Goal: Task Accomplishment & Management: Use online tool/utility

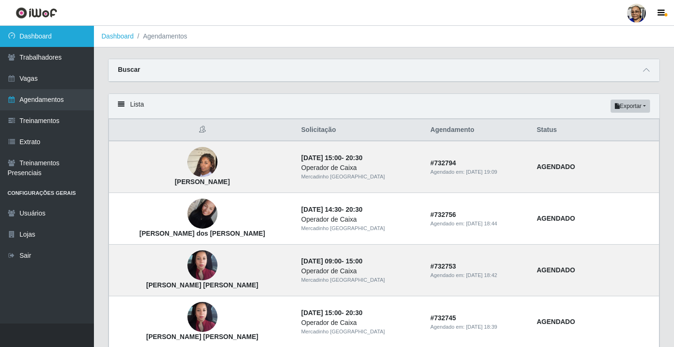
click at [56, 37] on link "Dashboard" at bounding box center [47, 36] width 94 height 21
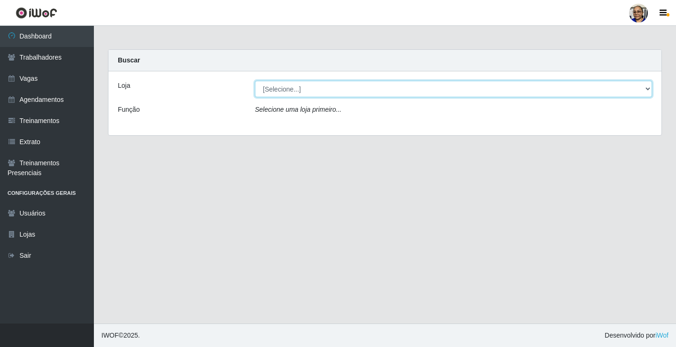
click at [645, 88] on select "[Selecione...] Mercadinho [GEOGRAPHIC_DATA]" at bounding box center [453, 89] width 397 height 16
select select "345"
click at [255, 81] on select "[Selecione...] Mercadinho [GEOGRAPHIC_DATA]" at bounding box center [453, 89] width 397 height 16
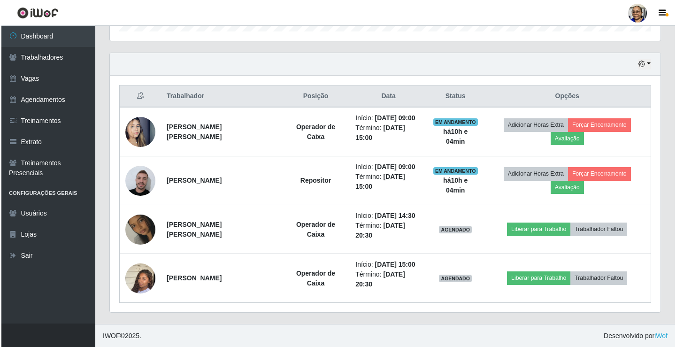
scroll to position [305, 0]
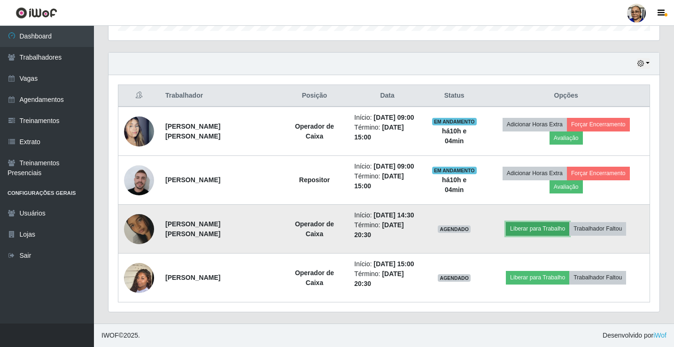
click at [549, 227] on button "Liberar para Trabalho" at bounding box center [537, 228] width 63 height 13
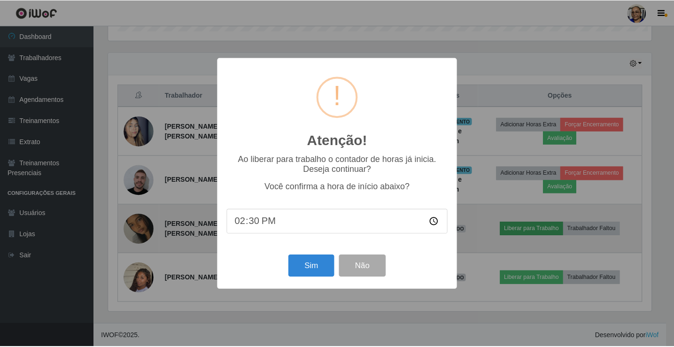
scroll to position [195, 545]
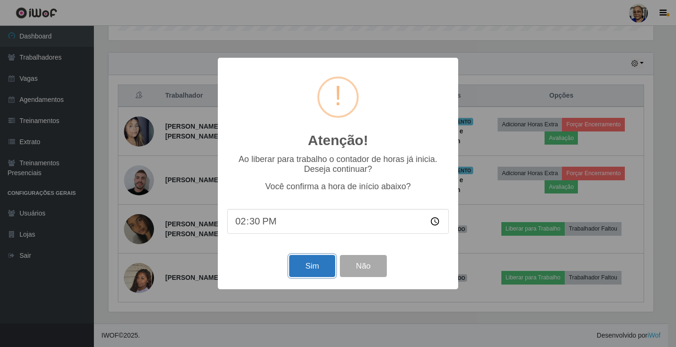
click at [300, 270] on button "Sim" at bounding box center [312, 266] width 46 height 22
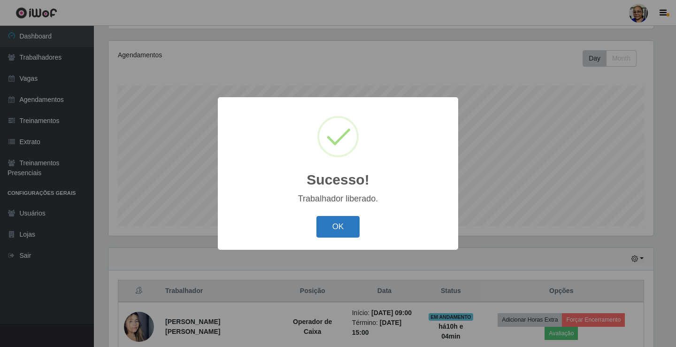
click at [336, 225] on button "OK" at bounding box center [338, 227] width 44 height 22
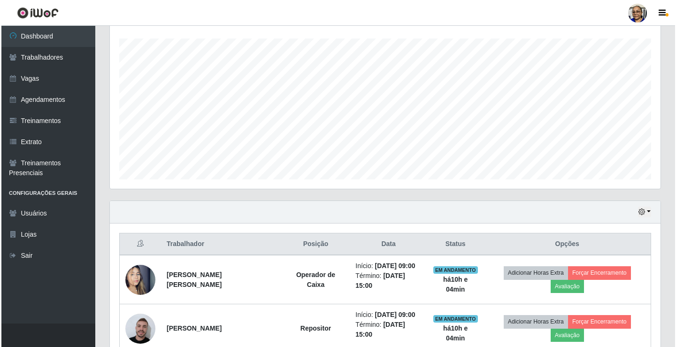
scroll to position [305, 0]
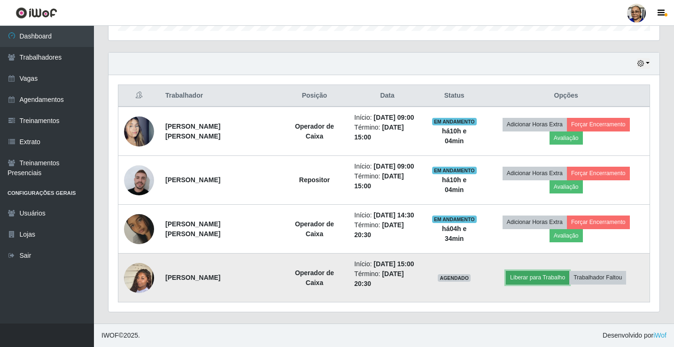
click at [549, 276] on button "Liberar para Trabalho" at bounding box center [537, 277] width 63 height 13
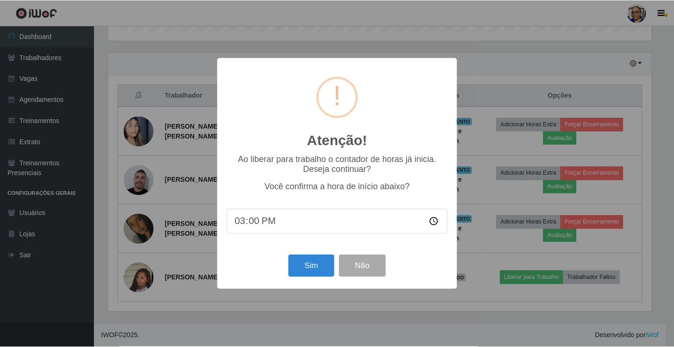
scroll to position [195, 545]
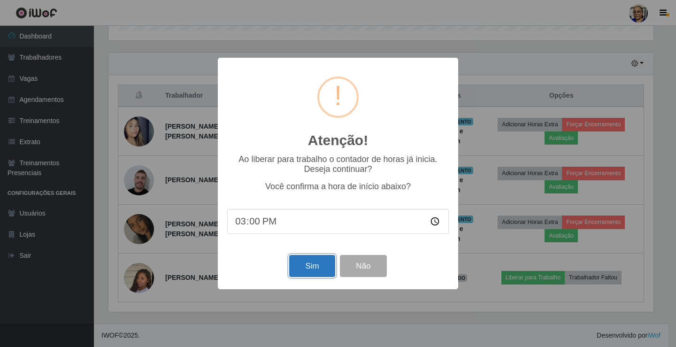
click at [314, 262] on button "Sim" at bounding box center [312, 266] width 46 height 22
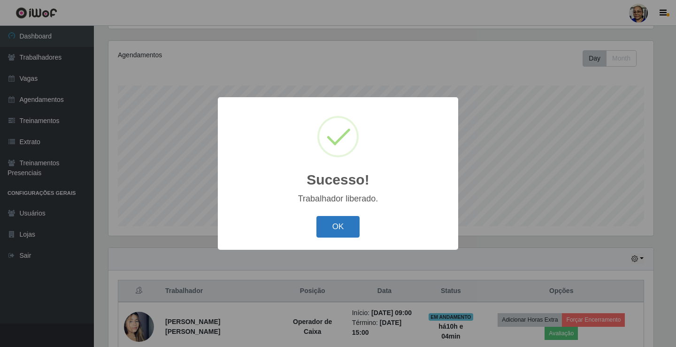
click at [350, 229] on button "OK" at bounding box center [338, 227] width 44 height 22
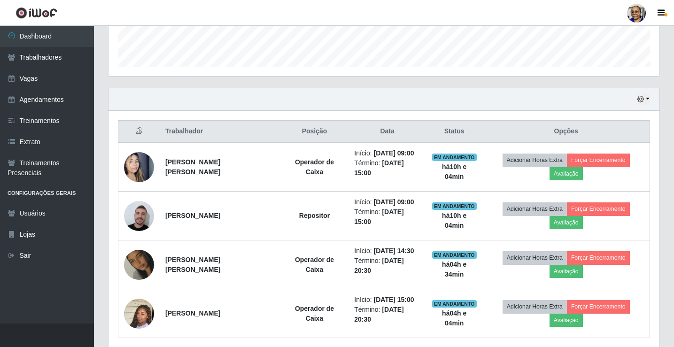
scroll to position [297, 0]
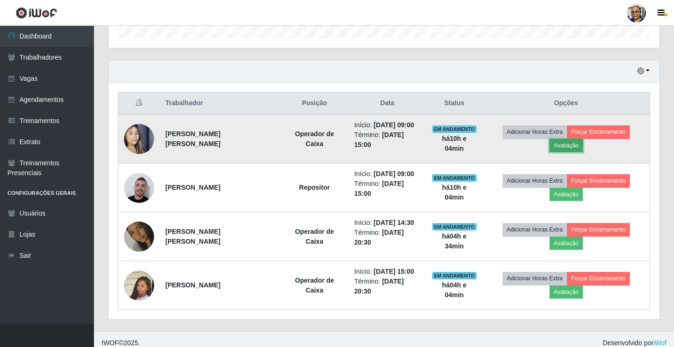
click at [570, 146] on button "Avaliação" at bounding box center [565, 145] width 33 height 13
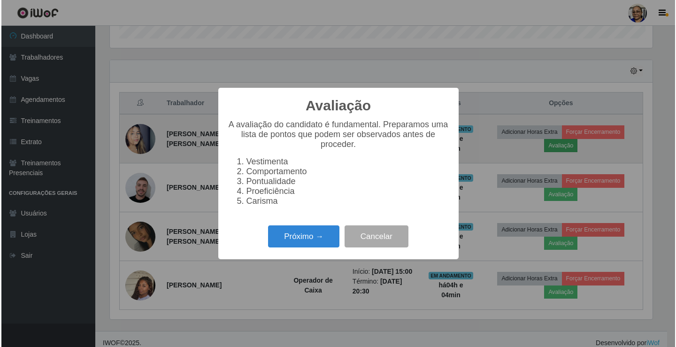
scroll to position [195, 545]
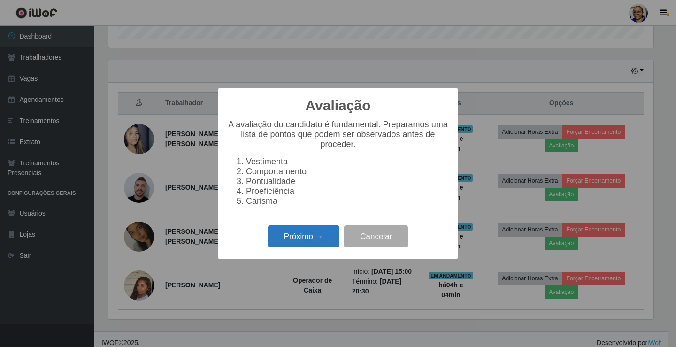
click at [324, 242] on button "Próximo →" at bounding box center [303, 236] width 71 height 22
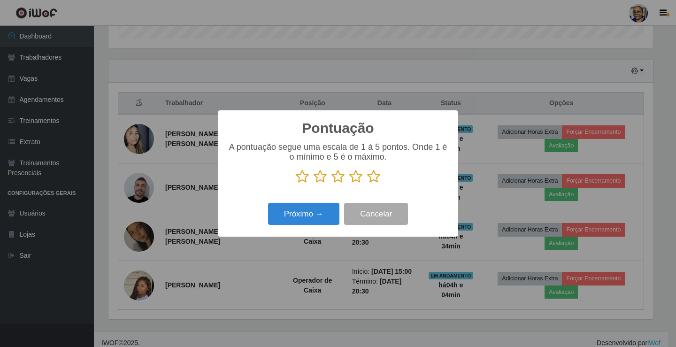
click at [376, 179] on icon at bounding box center [373, 176] width 13 height 14
click at [367, 184] on input "radio" at bounding box center [367, 184] width 0 height 0
click at [312, 215] on button "Próximo →" at bounding box center [303, 214] width 71 height 22
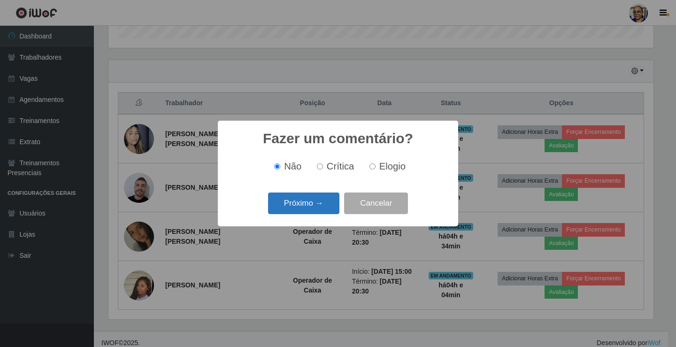
click at [317, 206] on button "Próximo →" at bounding box center [303, 203] width 71 height 22
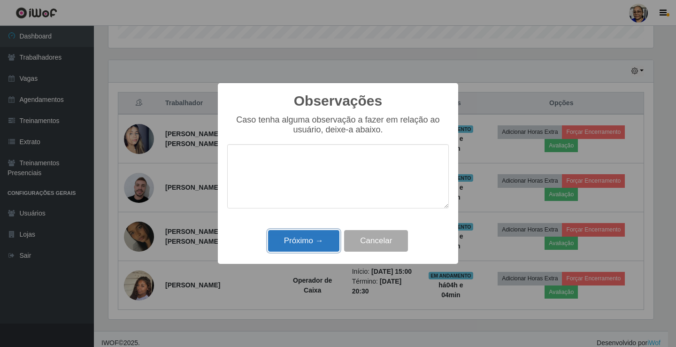
click at [318, 239] on button "Próximo →" at bounding box center [303, 241] width 71 height 22
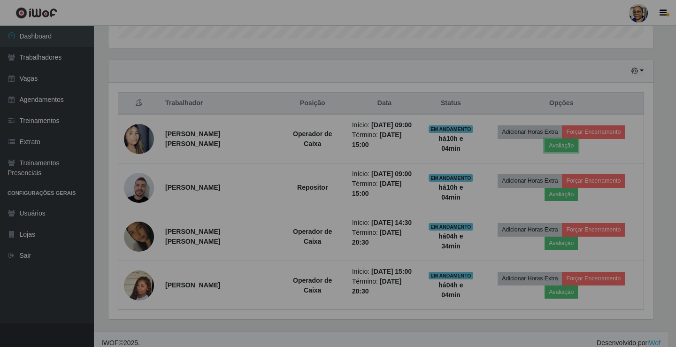
scroll to position [195, 551]
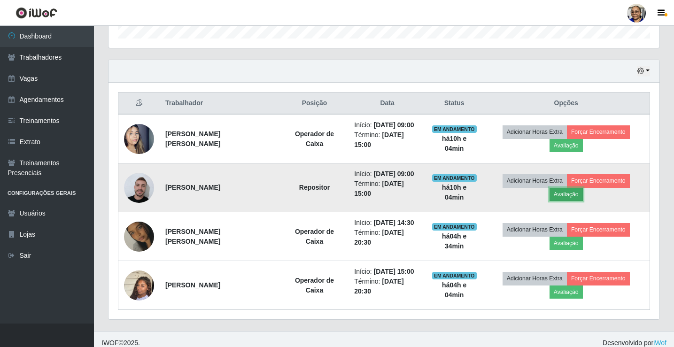
click at [569, 193] on button "Avaliação" at bounding box center [565, 194] width 33 height 13
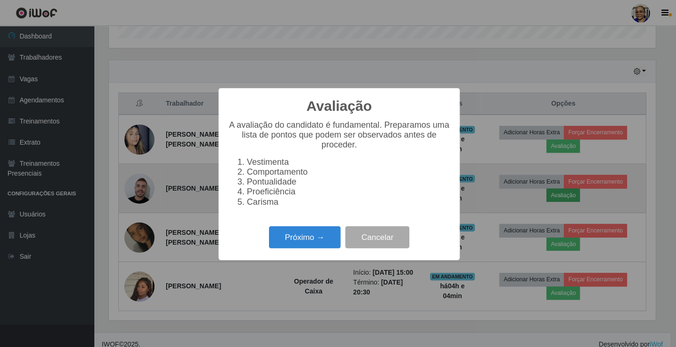
scroll to position [0, 0]
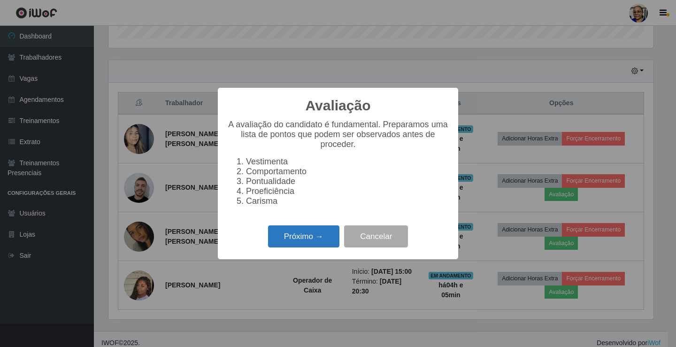
click at [300, 247] on button "Próximo →" at bounding box center [303, 236] width 71 height 22
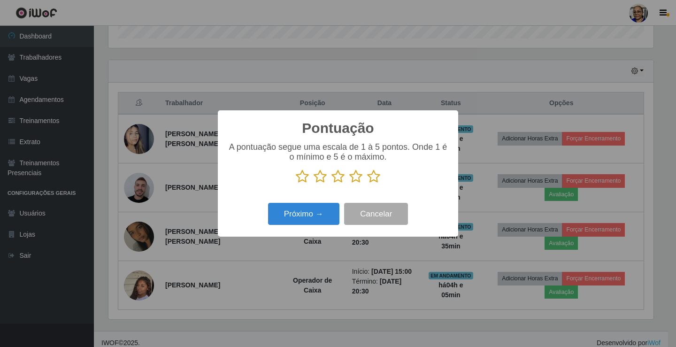
click at [375, 177] on icon at bounding box center [373, 176] width 13 height 14
click at [367, 184] on input "radio" at bounding box center [367, 184] width 0 height 0
click at [309, 221] on button "Próximo →" at bounding box center [303, 214] width 71 height 22
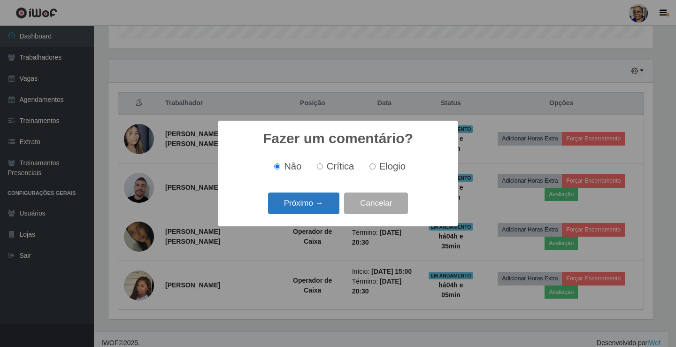
click at [312, 203] on button "Próximo →" at bounding box center [303, 203] width 71 height 22
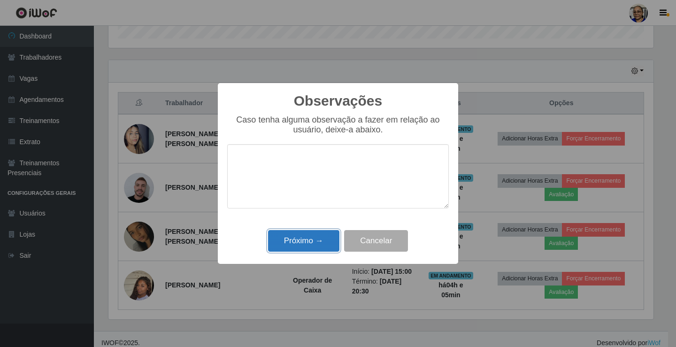
click at [319, 240] on button "Próximo →" at bounding box center [303, 241] width 71 height 22
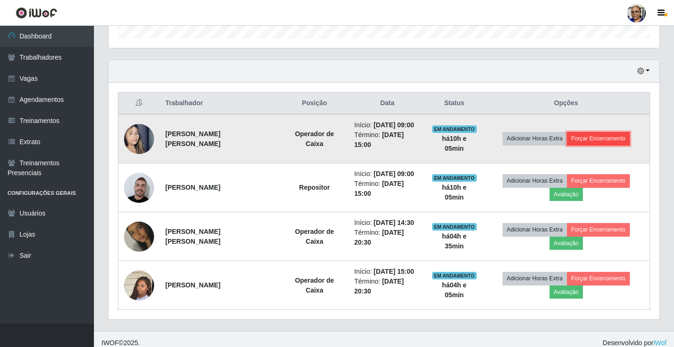
click at [603, 137] on button "Forçar Encerramento" at bounding box center [598, 138] width 63 height 13
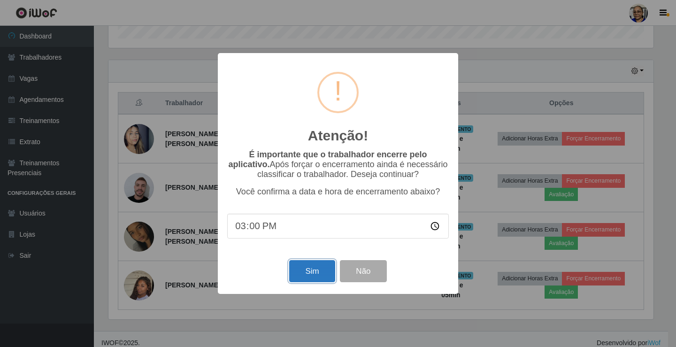
click at [310, 274] on button "Sim" at bounding box center [312, 271] width 46 height 22
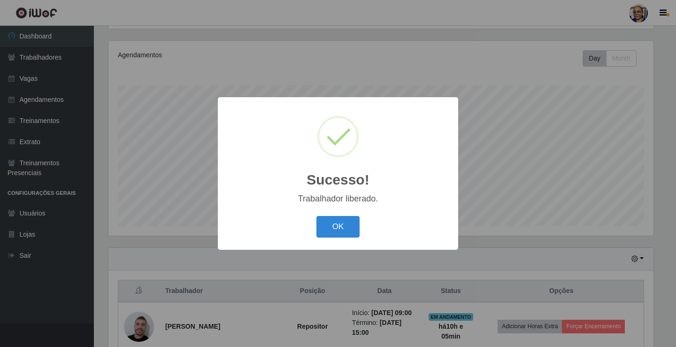
drag, startPoint x: 336, startPoint y: 219, endPoint x: 353, endPoint y: 223, distance: 16.9
click at [337, 219] on button "OK" at bounding box center [338, 227] width 44 height 22
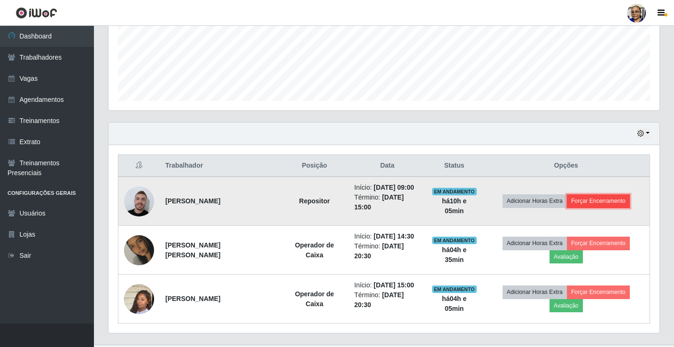
click at [605, 200] on button "Forçar Encerramento" at bounding box center [598, 200] width 63 height 13
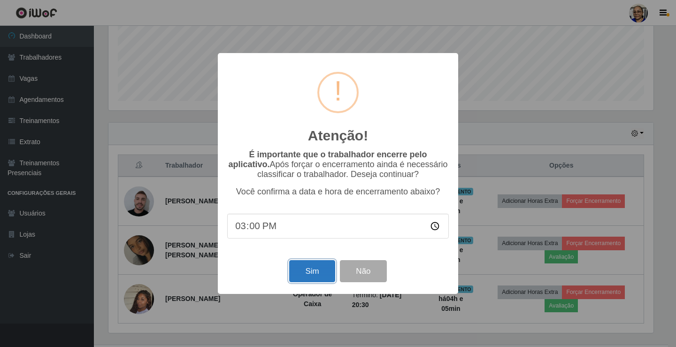
click at [313, 270] on button "Sim" at bounding box center [312, 271] width 46 height 22
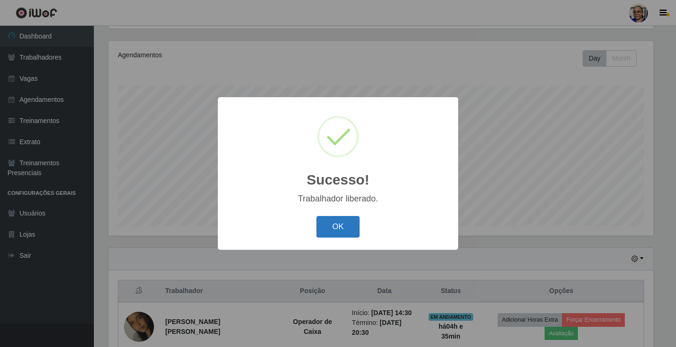
click at [346, 230] on button "OK" at bounding box center [338, 227] width 44 height 22
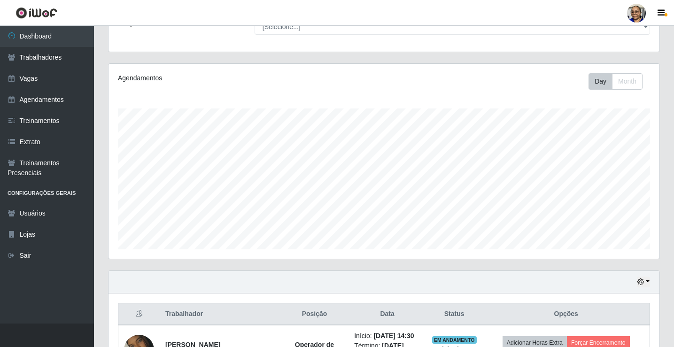
scroll to position [193, 0]
